Goal: Task Accomplishment & Management: Use online tool/utility

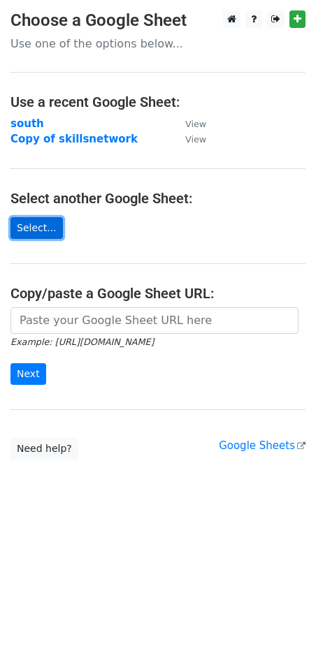
click at [52, 228] on link "Select..." at bounding box center [36, 228] width 52 height 22
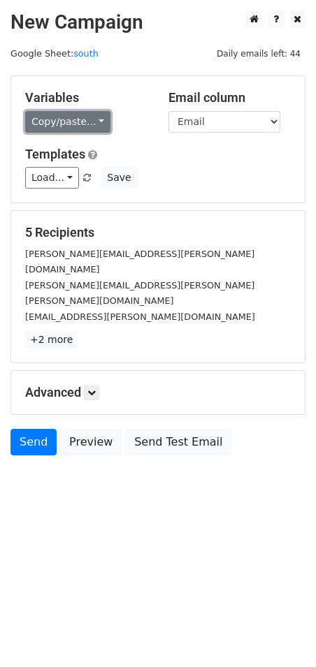
click at [90, 126] on link "Copy/paste..." at bounding box center [67, 122] width 85 height 22
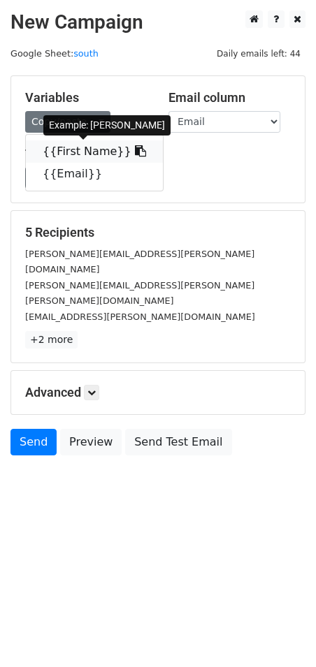
click at [103, 146] on link "{{First Name}}" at bounding box center [94, 151] width 137 height 22
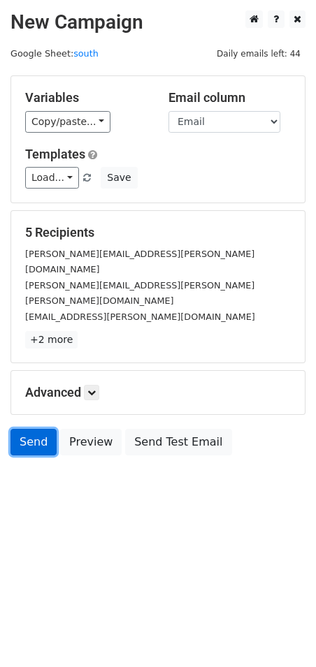
click at [37, 429] on link "Send" at bounding box center [33, 442] width 46 height 27
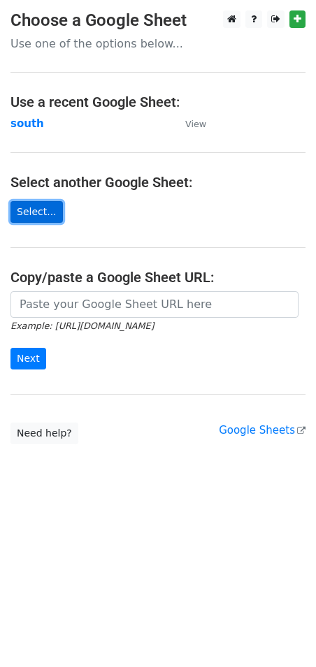
click at [43, 215] on link "Select..." at bounding box center [36, 212] width 52 height 22
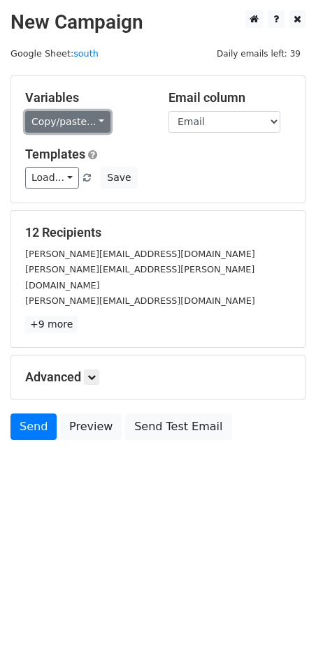
click at [89, 117] on link "Copy/paste..." at bounding box center [67, 122] width 85 height 22
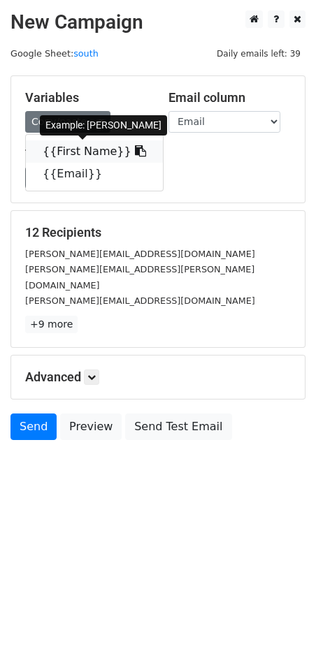
click at [89, 145] on link "{{First Name}}" at bounding box center [94, 151] width 137 height 22
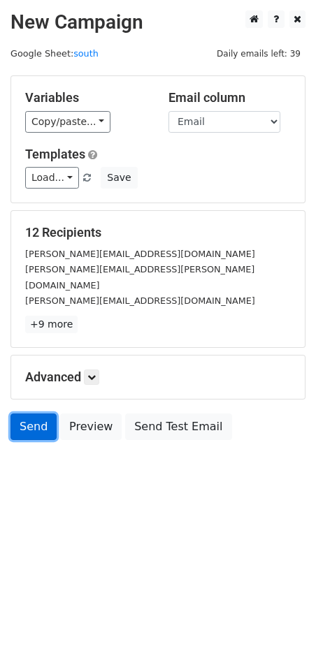
click at [45, 413] on link "Send" at bounding box center [33, 426] width 46 height 27
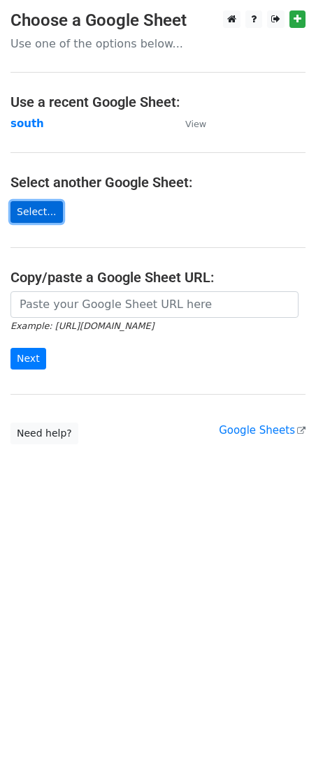
click at [41, 215] on link "Select..." at bounding box center [36, 212] width 52 height 22
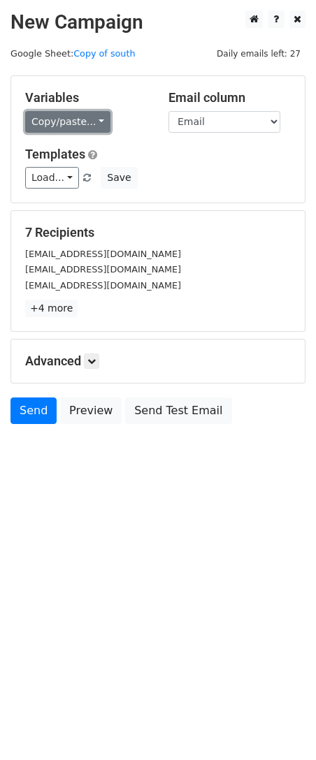
click at [81, 118] on link "Copy/paste..." at bounding box center [67, 122] width 85 height 22
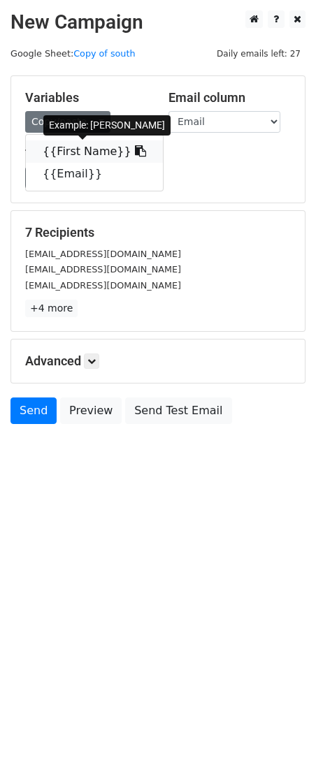
click at [98, 154] on link "{{First Name}}" at bounding box center [94, 151] width 137 height 22
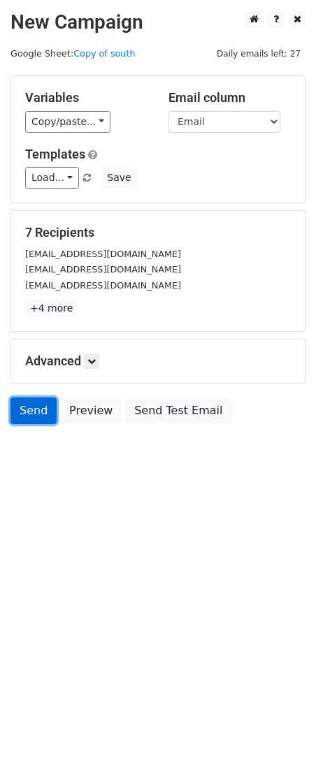
click at [27, 406] on link "Send" at bounding box center [33, 410] width 46 height 27
